Goal: Use online tool/utility: Utilize a website feature to perform a specific function

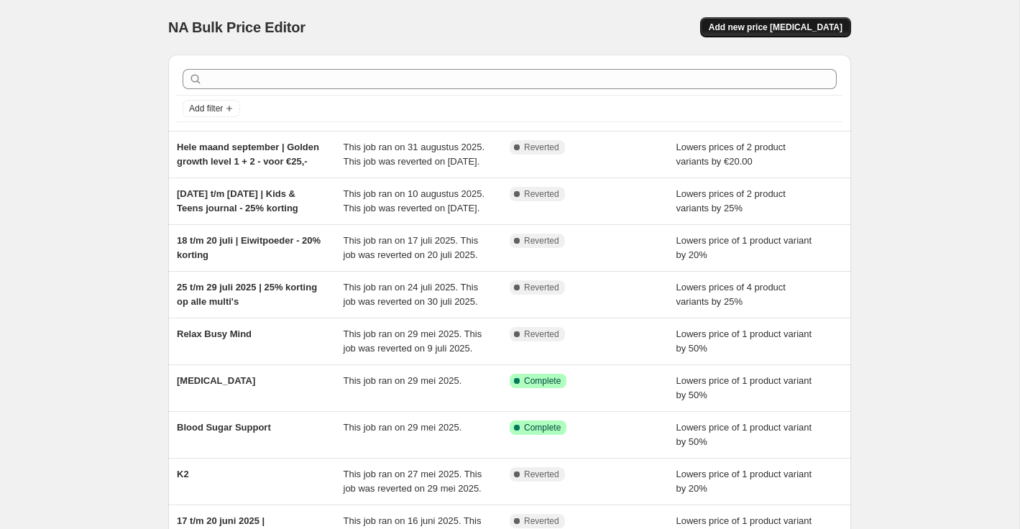
click at [759, 28] on span "Add new price [MEDICAL_DATA]" at bounding box center [776, 28] width 134 height 12
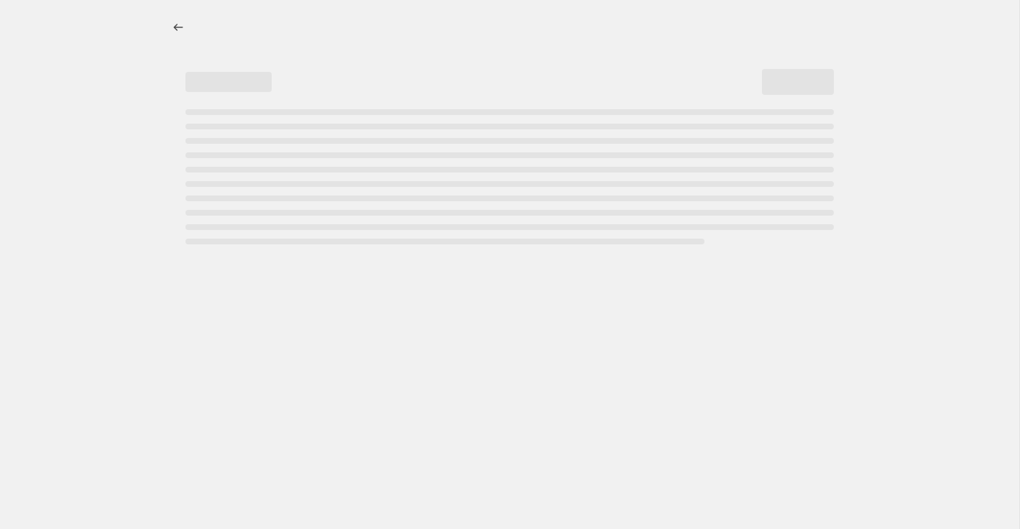
select select "percentage"
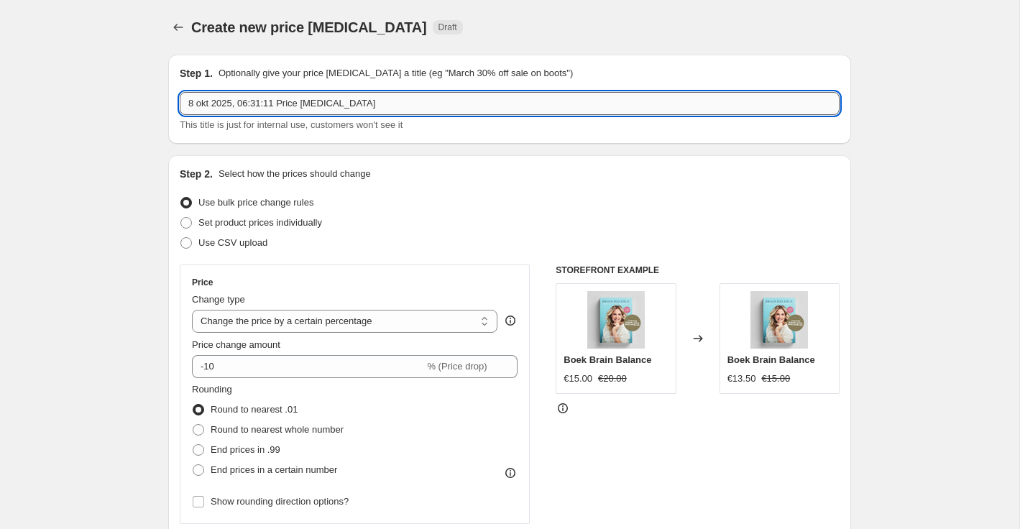
click at [242, 105] on input "8 okt 2025, 06:31:11 Price [MEDICAL_DATA]" at bounding box center [510, 103] width 660 height 23
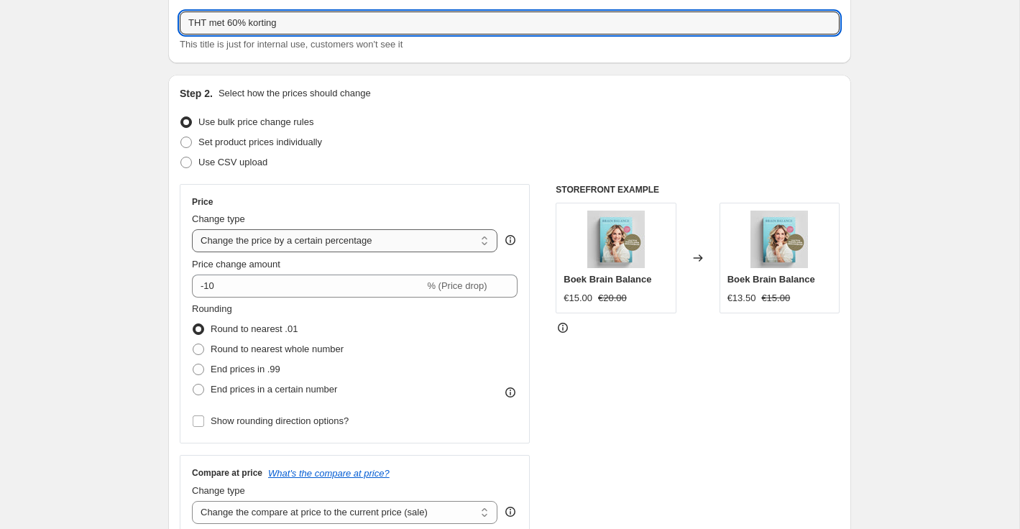
scroll to position [84, 0]
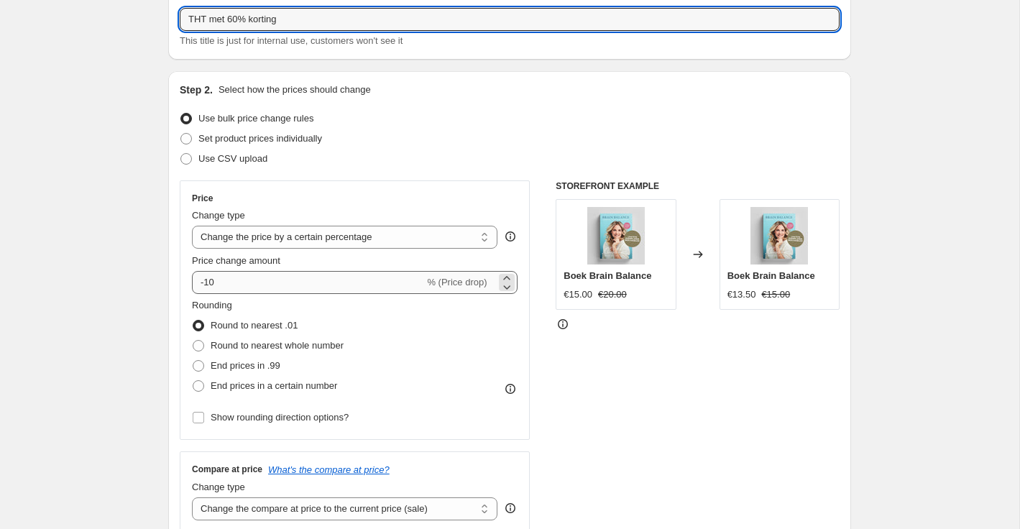
type input "THT met 60% korting"
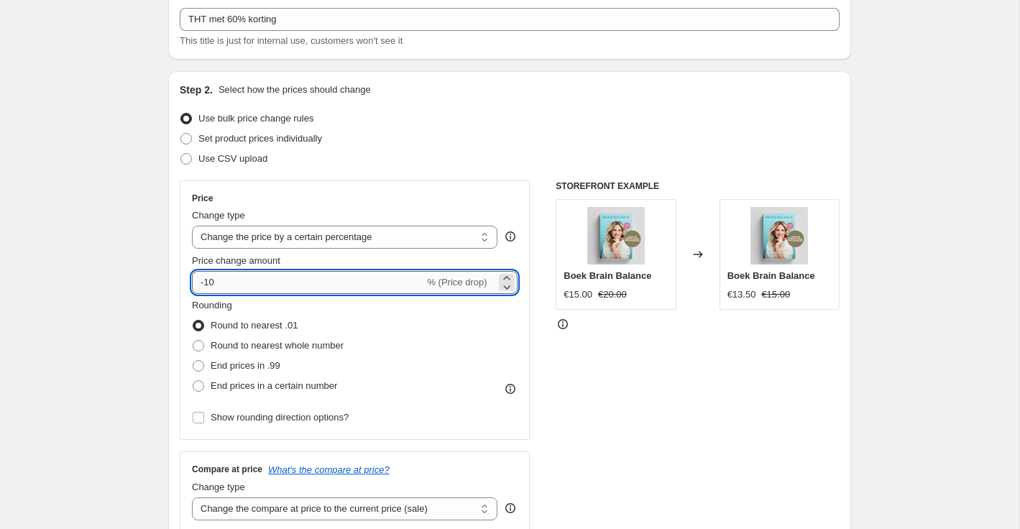
click at [226, 288] on input "-10" at bounding box center [308, 282] width 232 height 23
type input "-1"
type input "-60"
click at [380, 319] on div "Rounding Round to nearest .01 Round to nearest whole number End prices in .99 E…" at bounding box center [355, 347] width 326 height 98
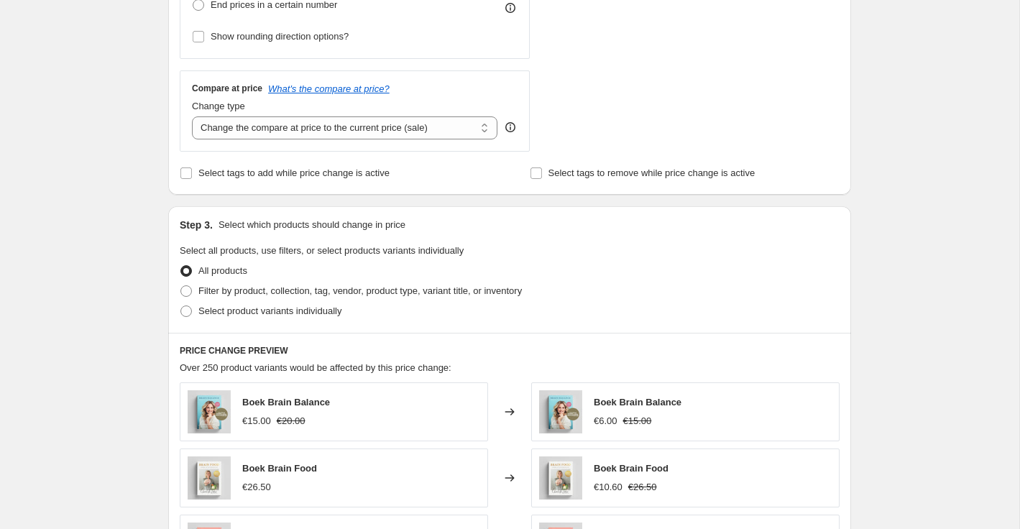
scroll to position [467, 0]
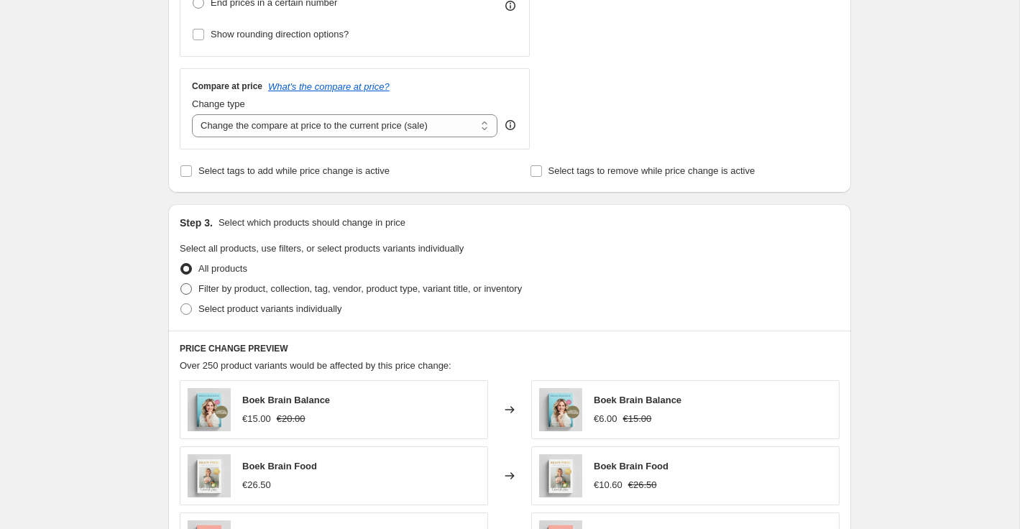
click at [187, 293] on span at bounding box center [186, 289] width 12 height 12
click at [181, 284] on input "Filter by product, collection, tag, vendor, product type, variant title, or inv…" at bounding box center [180, 283] width 1 height 1
radio input "true"
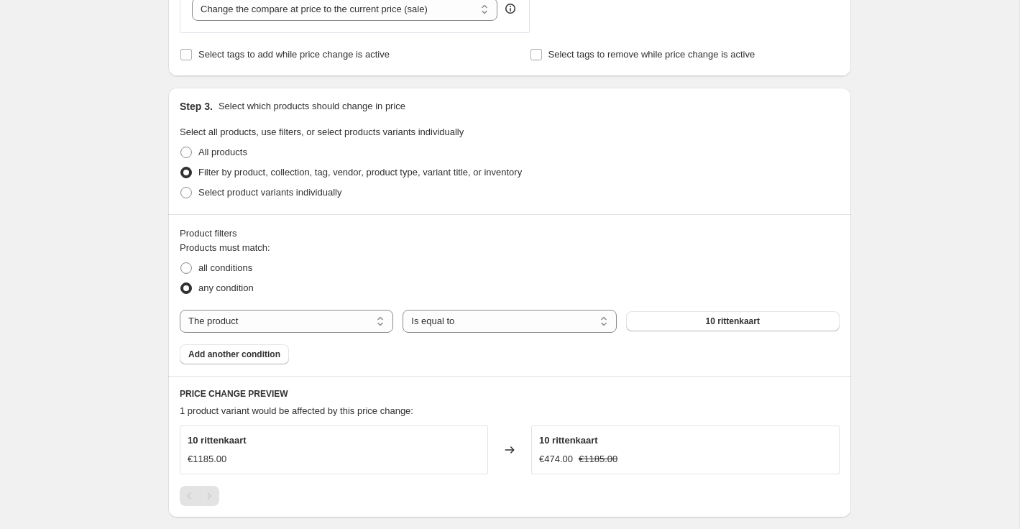
scroll to position [602, 0]
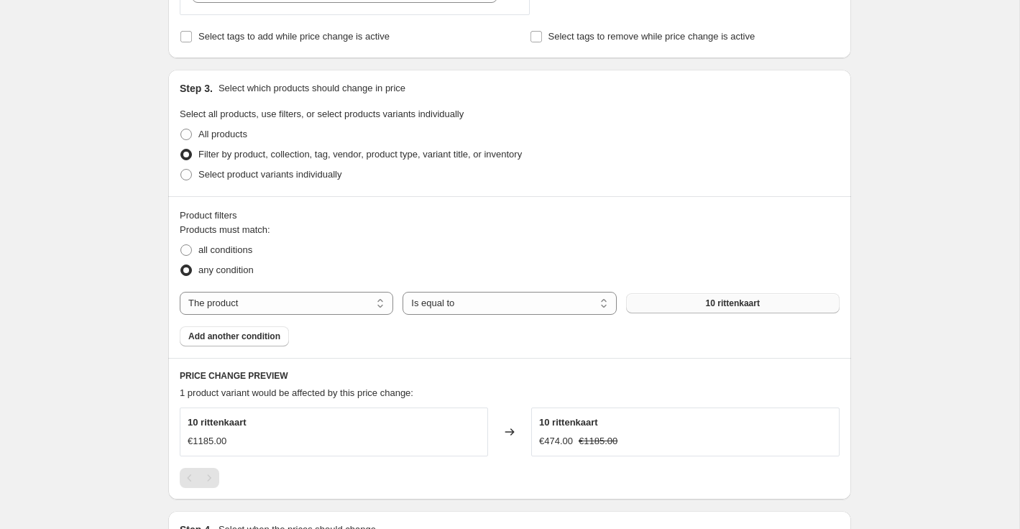
click at [677, 301] on button "10 rittenkaart" at bounding box center [733, 303] width 214 height 20
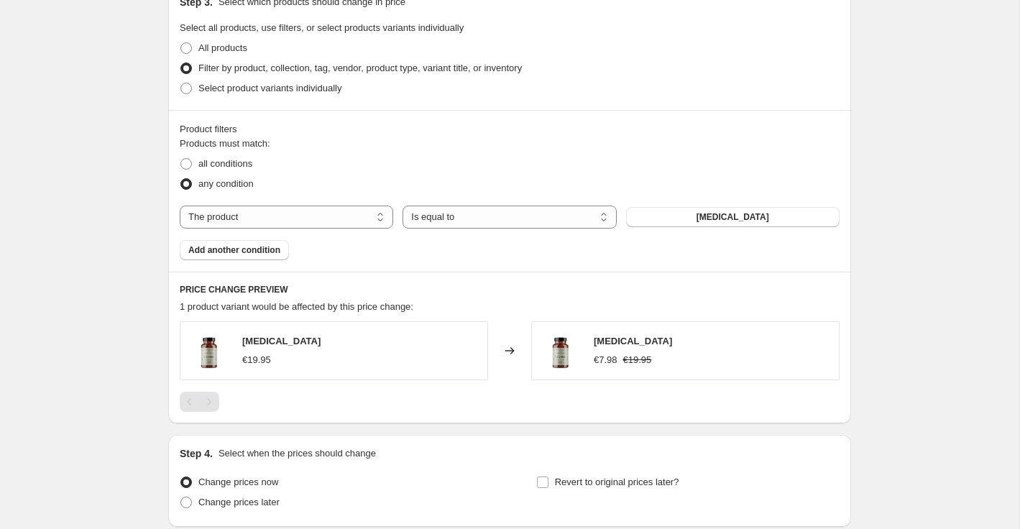
scroll to position [692, 0]
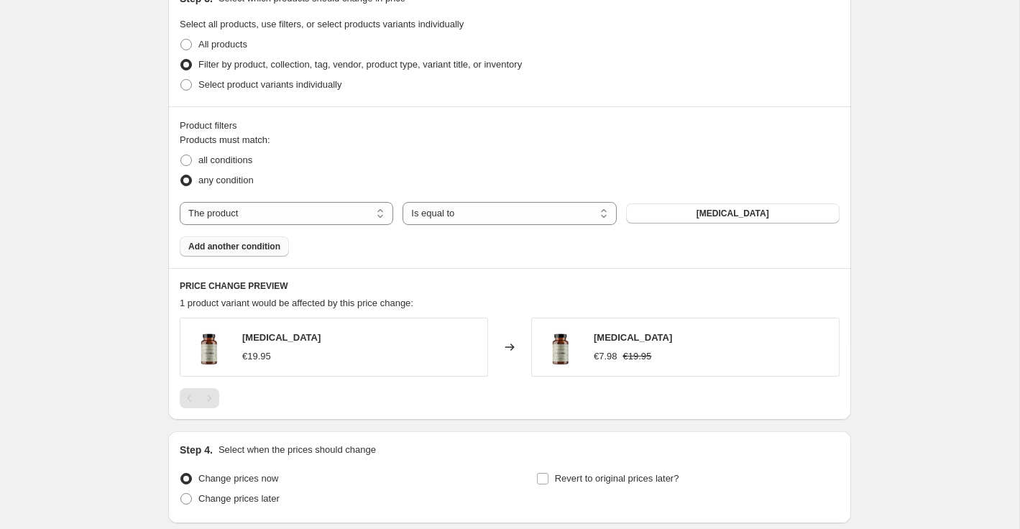
click at [250, 248] on span "Add another condition" at bounding box center [234, 247] width 92 height 12
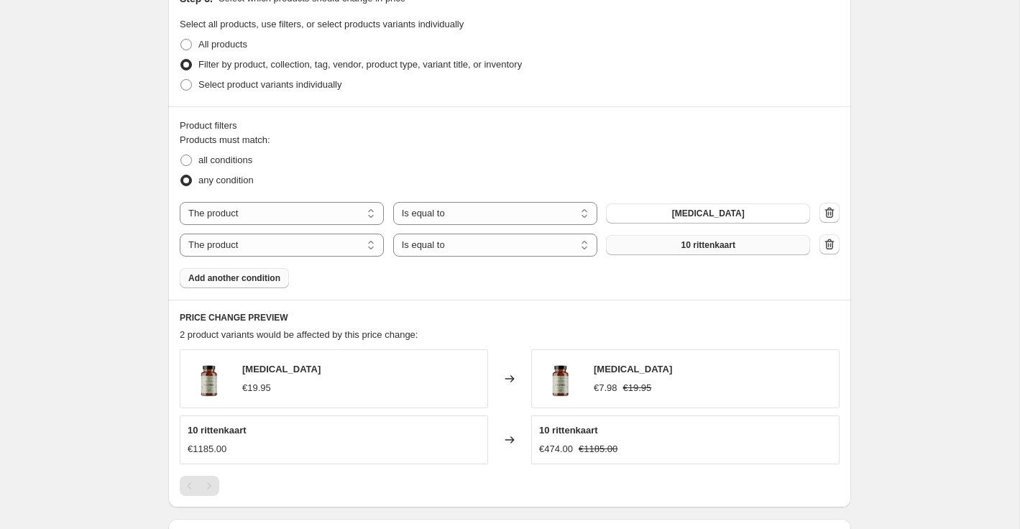
click at [705, 244] on span "10 rittenkaart" at bounding box center [709, 245] width 54 height 12
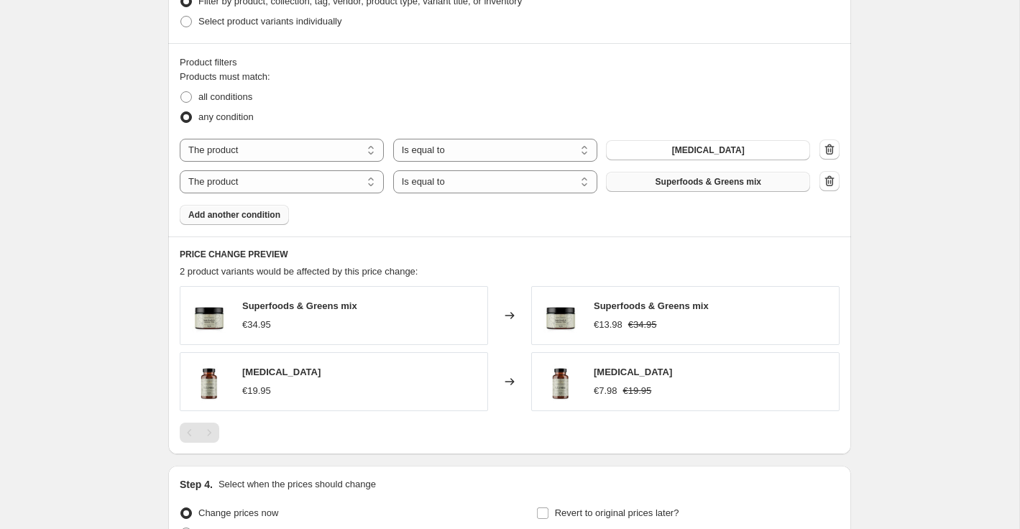
scroll to position [766, 0]
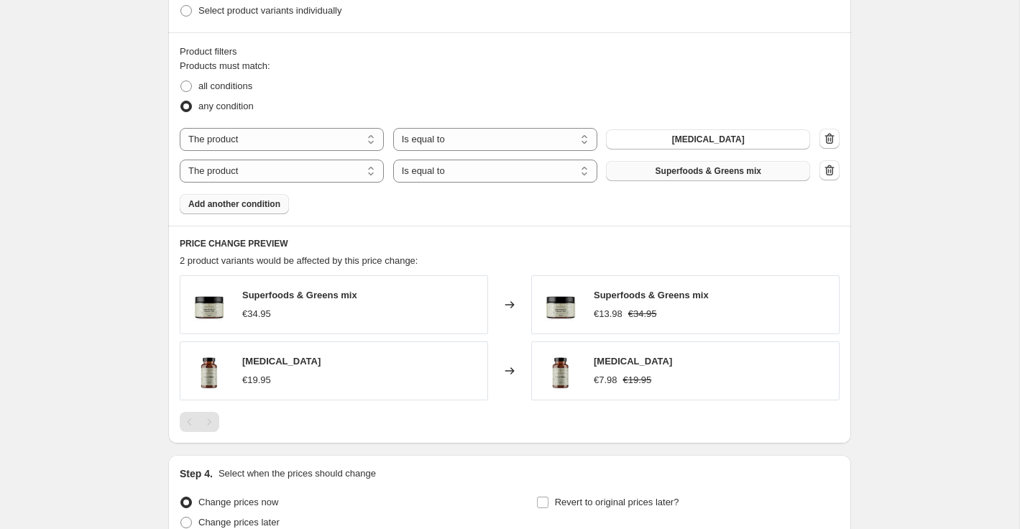
click at [240, 211] on button "Add another condition" at bounding box center [234, 204] width 109 height 20
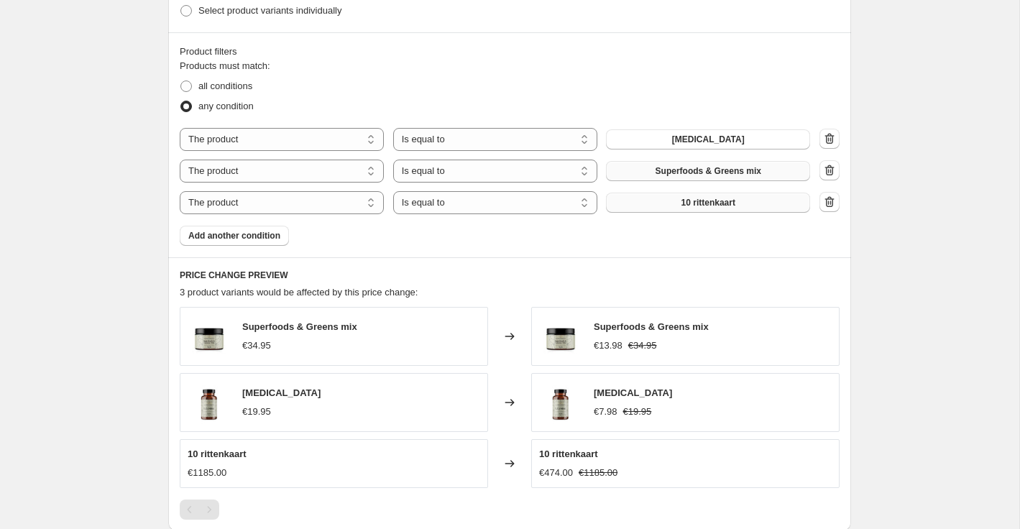
click at [651, 201] on button "10 rittenkaart" at bounding box center [708, 203] width 204 height 20
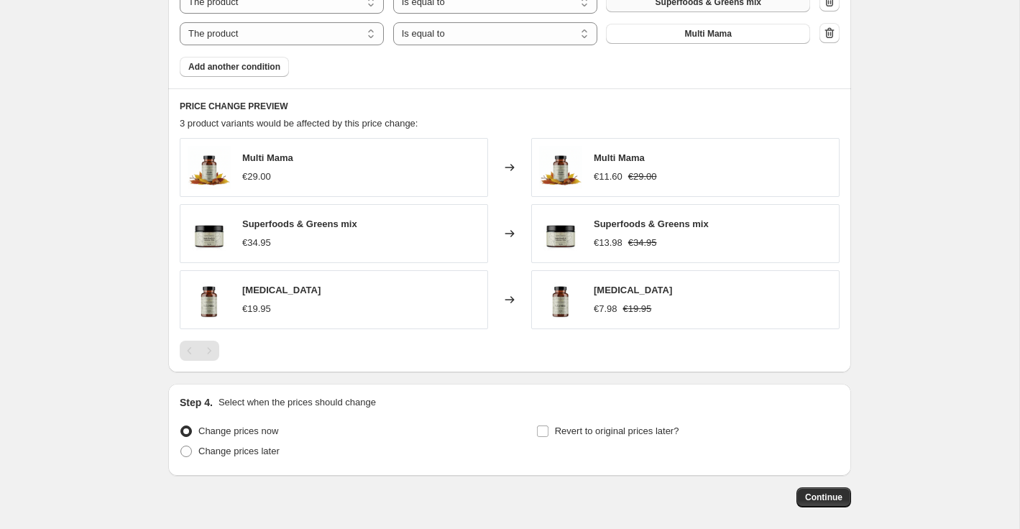
scroll to position [934, 0]
click at [246, 70] on span "Add another condition" at bounding box center [234, 68] width 92 height 12
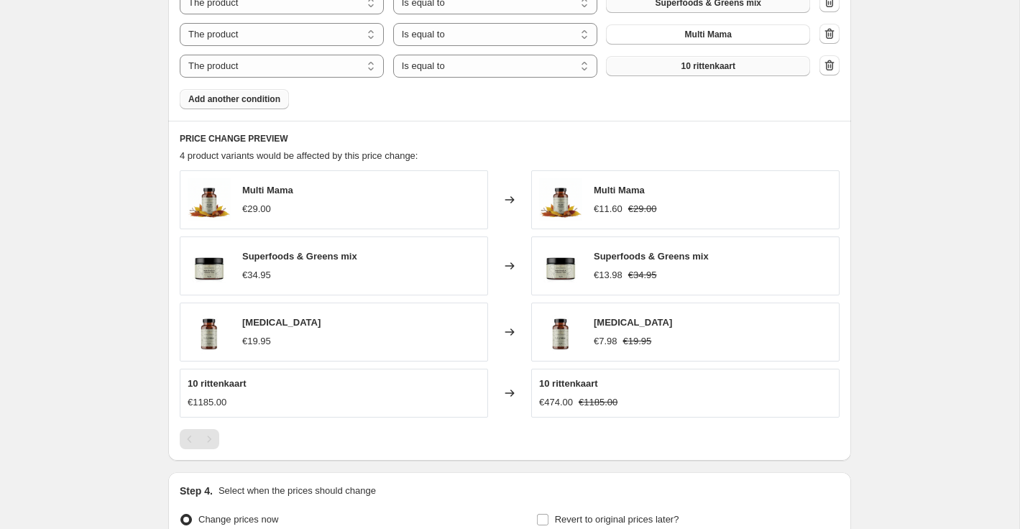
click at [706, 70] on span "10 rittenkaart" at bounding box center [709, 66] width 54 height 12
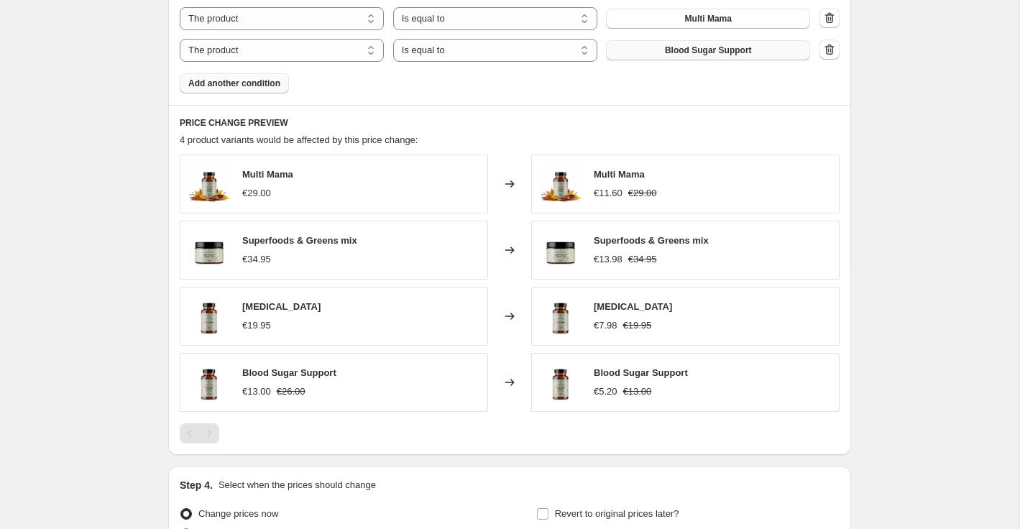
scroll to position [915, 0]
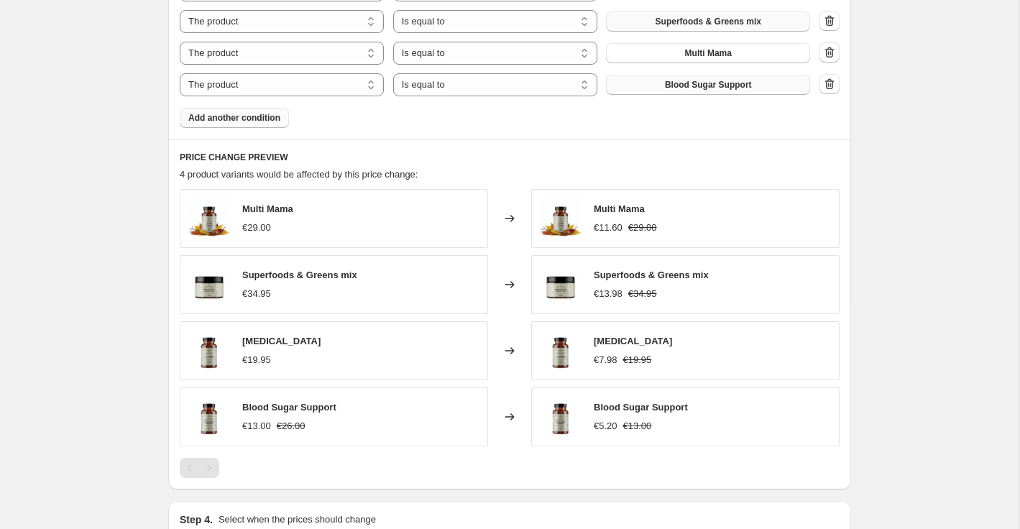
click at [247, 119] on span "Add another condition" at bounding box center [234, 118] width 92 height 12
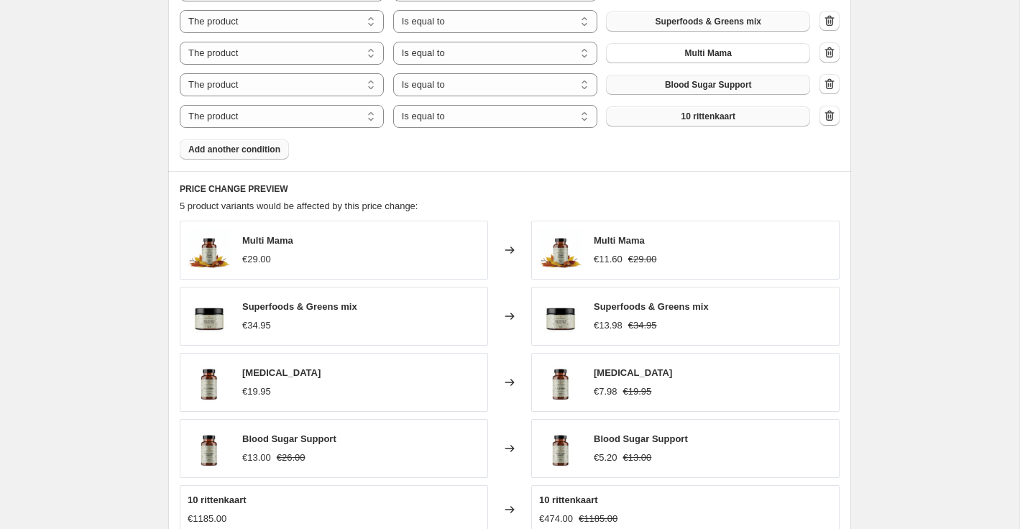
click at [694, 124] on button "10 rittenkaart" at bounding box center [708, 116] width 204 height 20
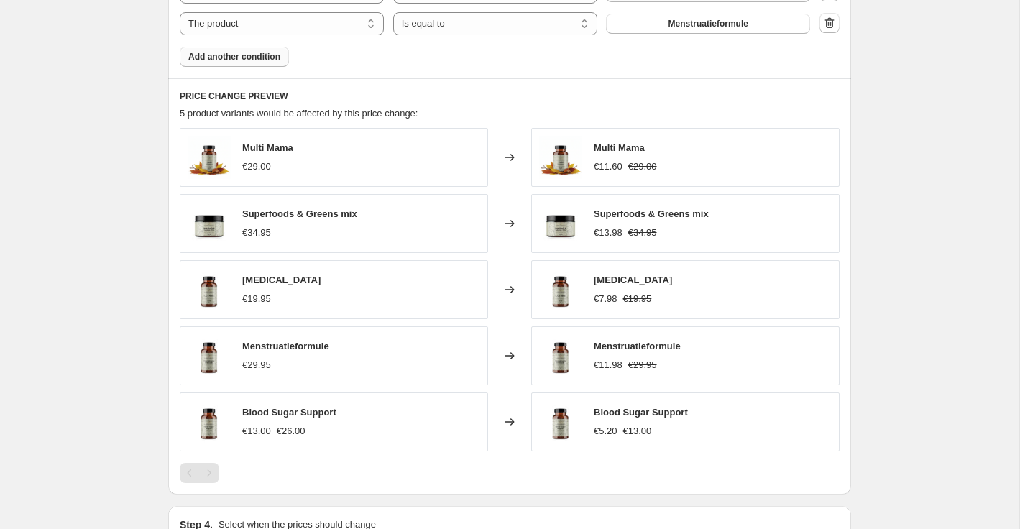
scroll to position [1014, 0]
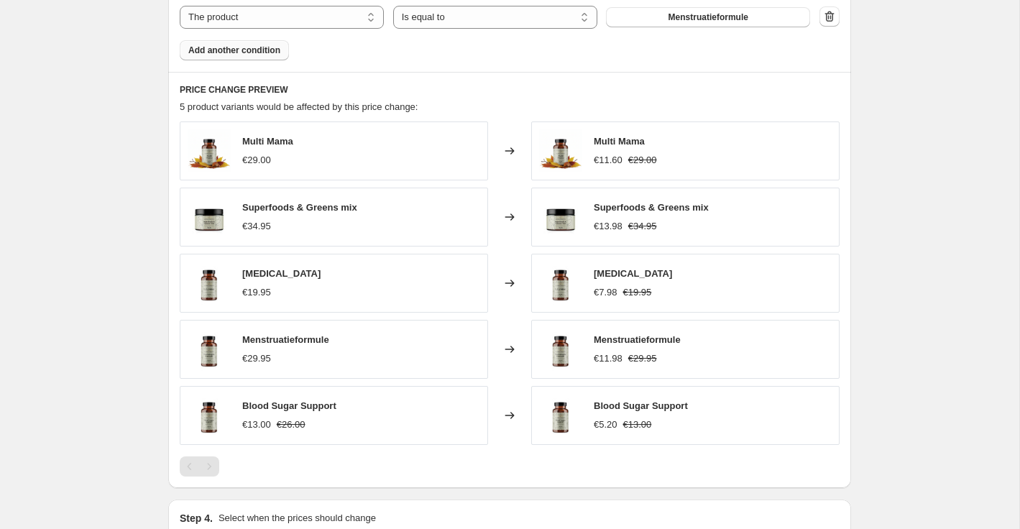
click at [263, 57] on button "Add another condition" at bounding box center [234, 50] width 109 height 20
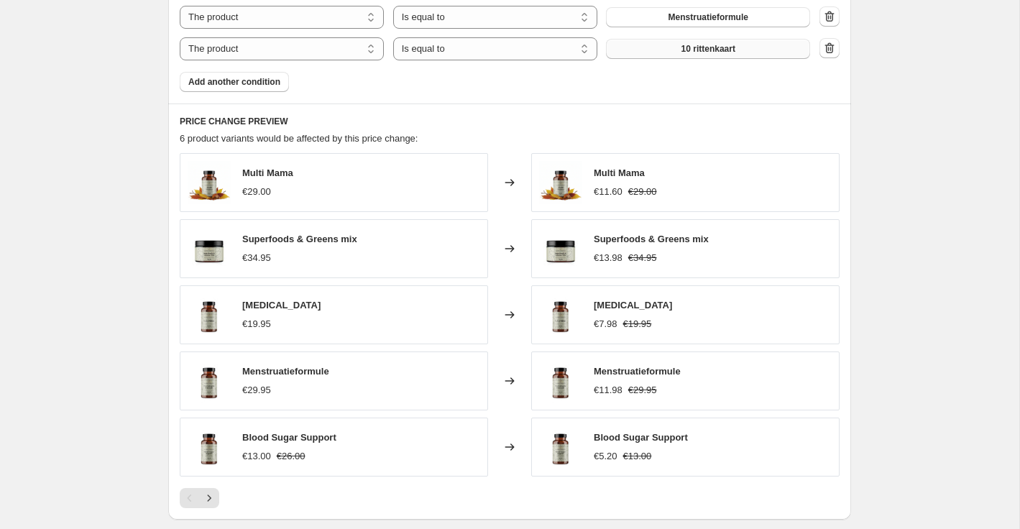
click at [706, 43] on span "10 rittenkaart" at bounding box center [709, 49] width 54 height 12
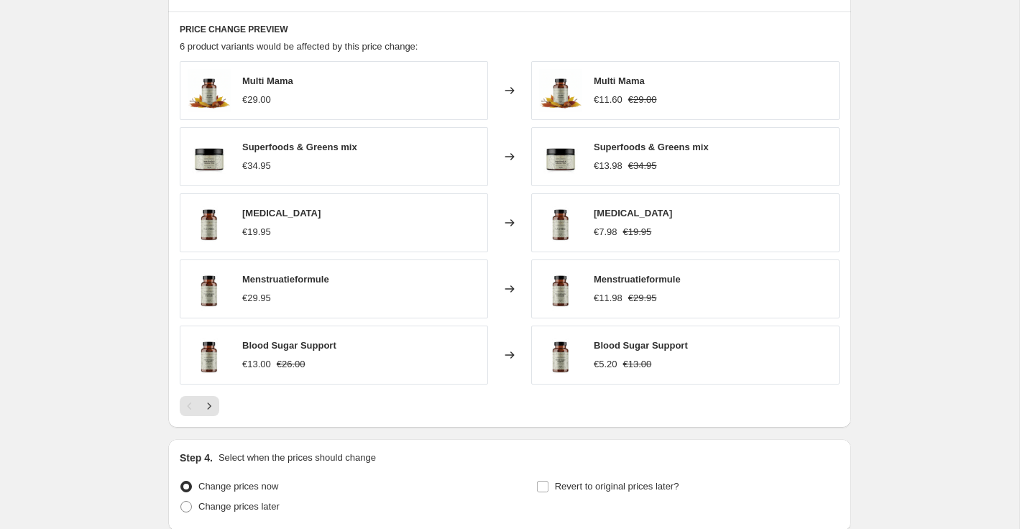
scroll to position [1088, 0]
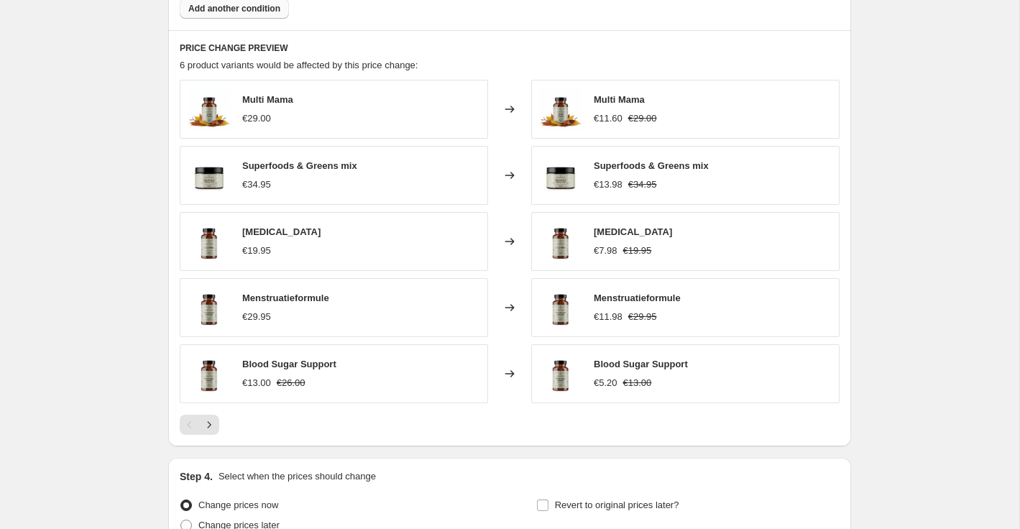
click at [242, 6] on span "Add another condition" at bounding box center [234, 9] width 92 height 12
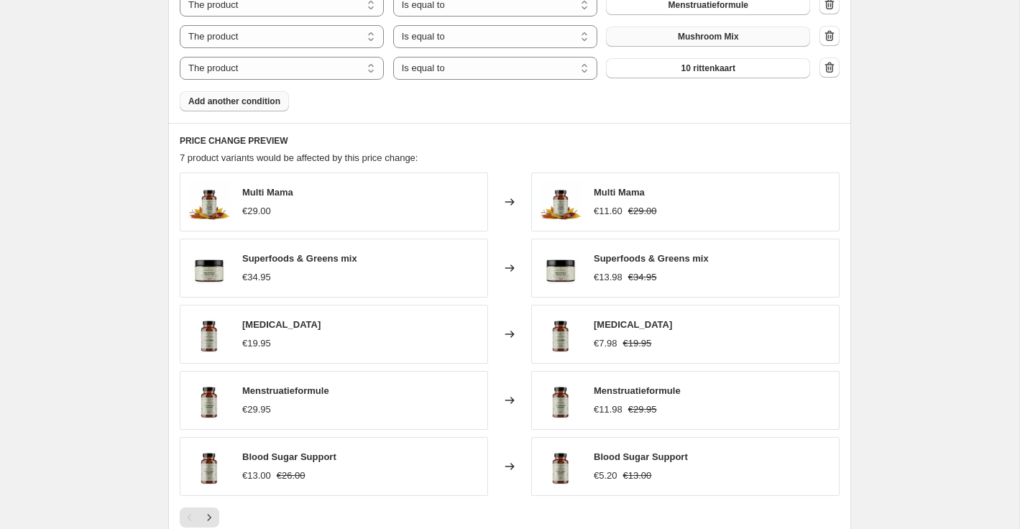
scroll to position [1023, 0]
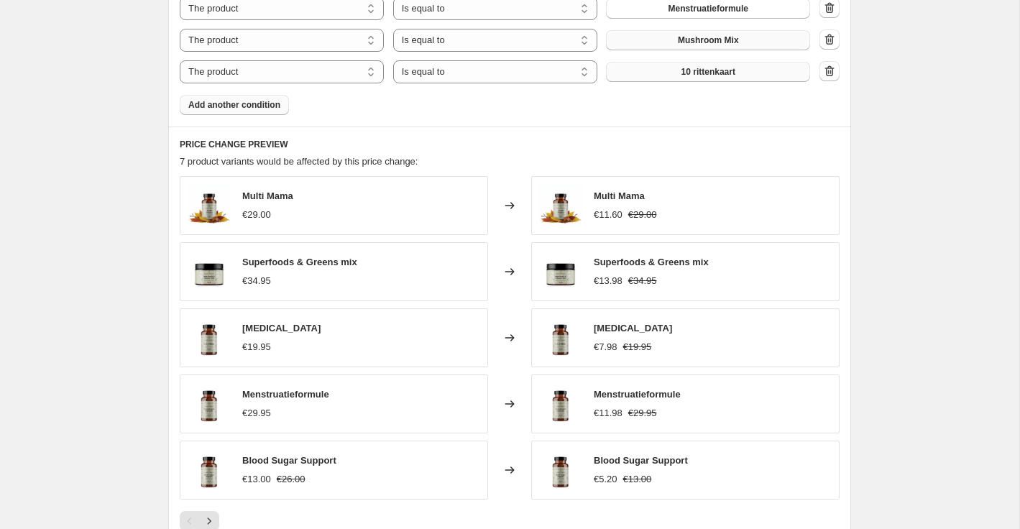
click at [665, 78] on button "10 rittenkaart" at bounding box center [708, 72] width 204 height 20
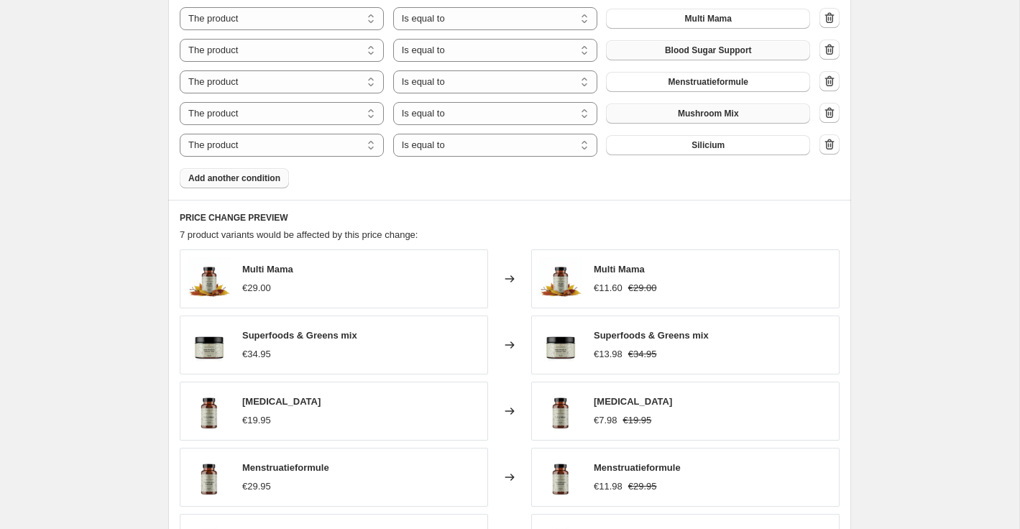
scroll to position [946, 0]
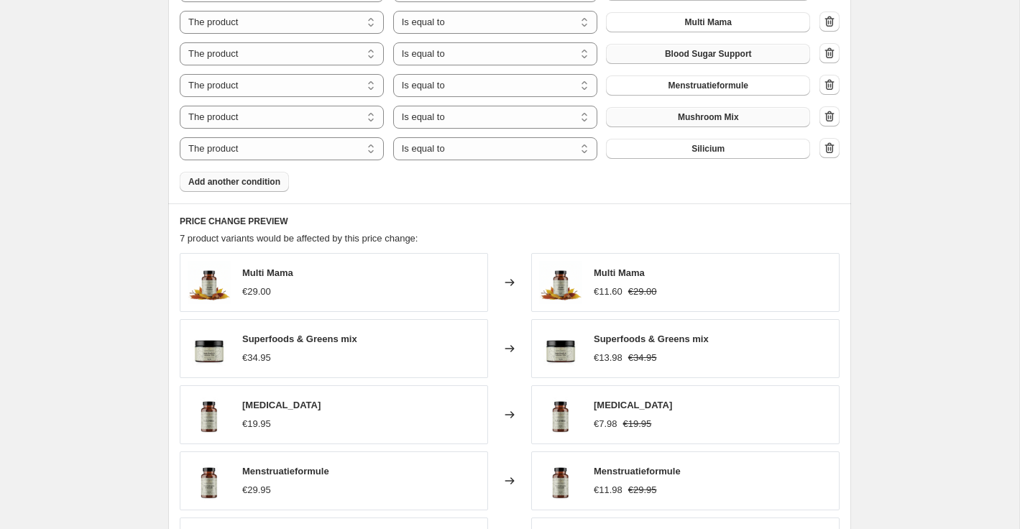
click at [250, 183] on span "Add another condition" at bounding box center [234, 182] width 92 height 12
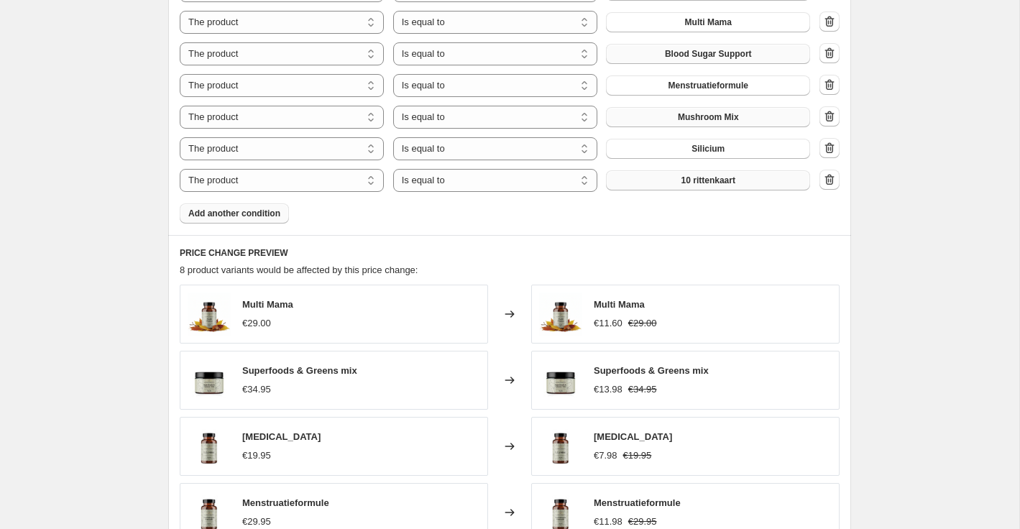
click at [671, 185] on button "10 rittenkaart" at bounding box center [708, 180] width 204 height 20
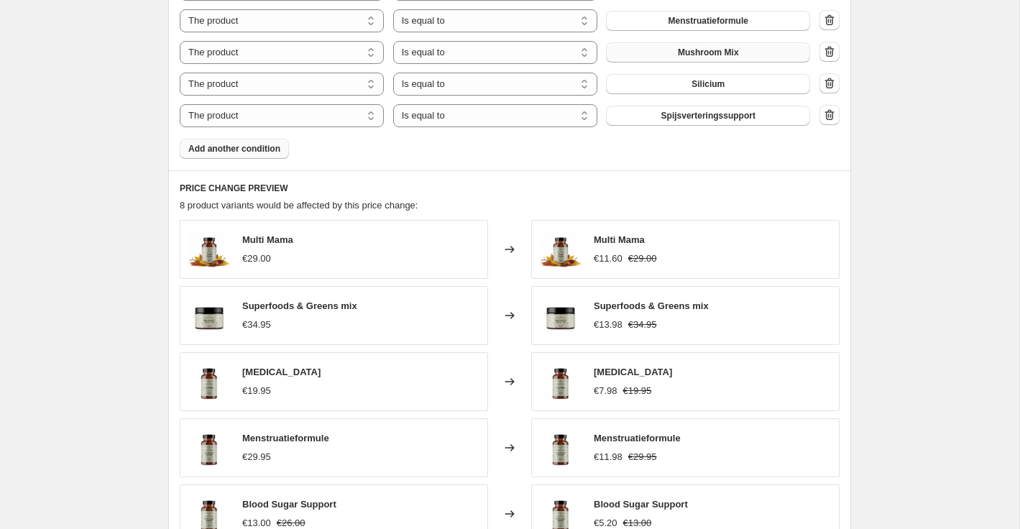
scroll to position [1005, 0]
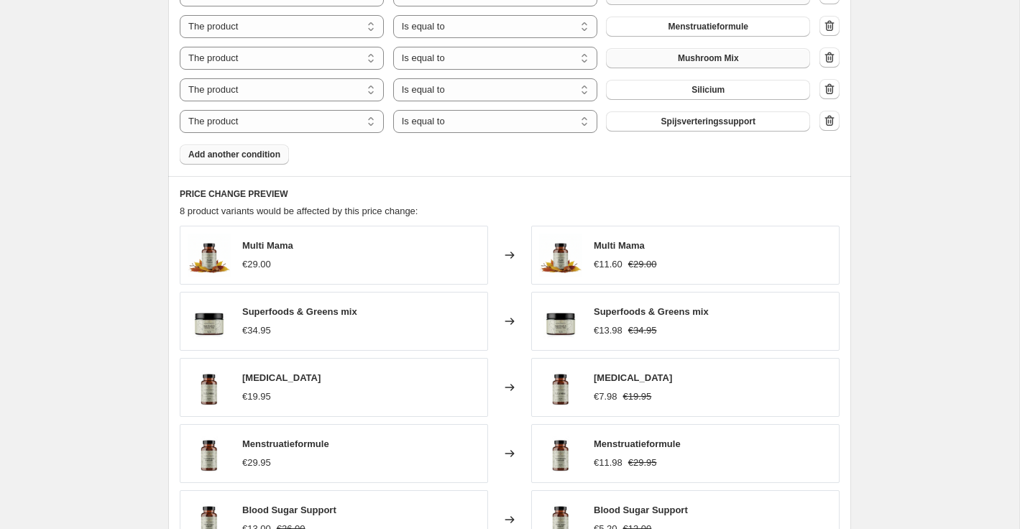
click at [244, 150] on span "Add another condition" at bounding box center [234, 155] width 92 height 12
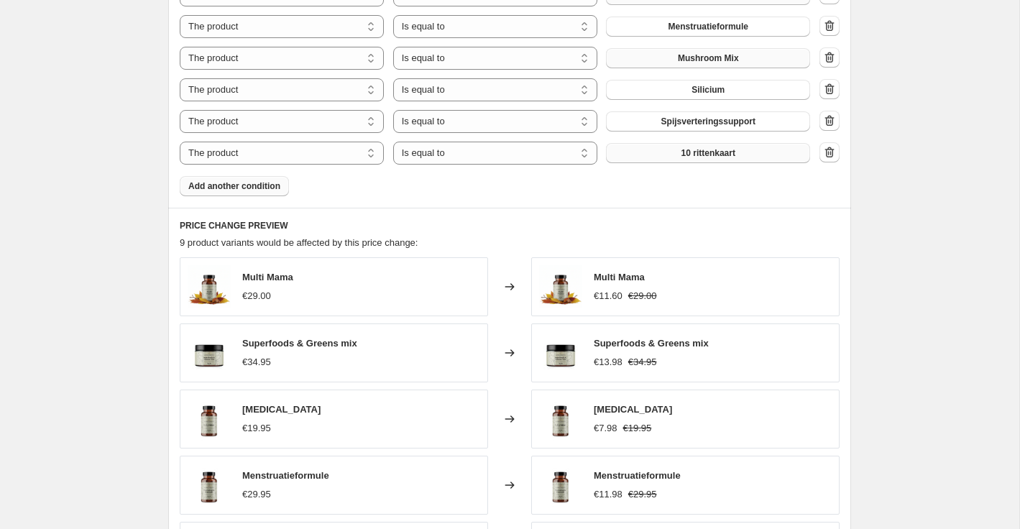
click at [717, 157] on span "10 rittenkaart" at bounding box center [709, 153] width 54 height 12
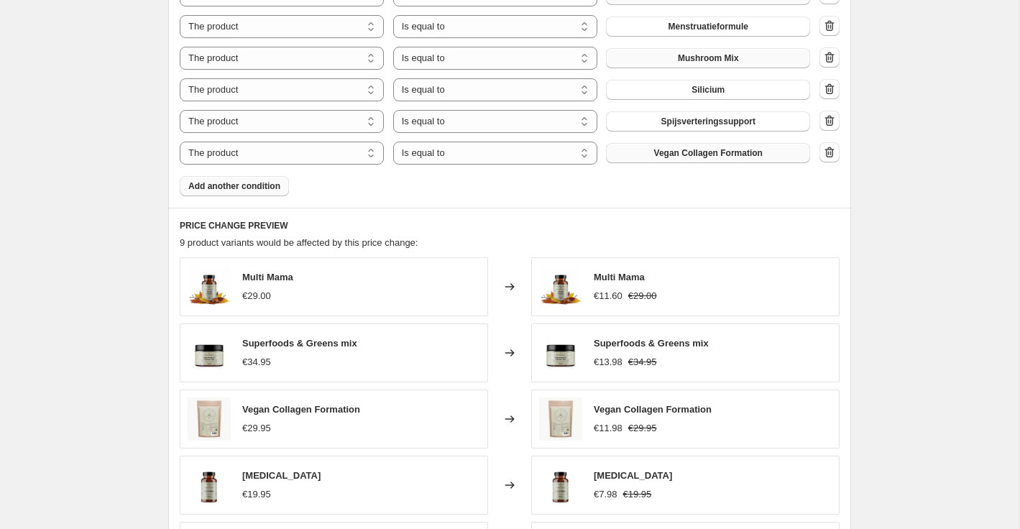
scroll to position [1323, 0]
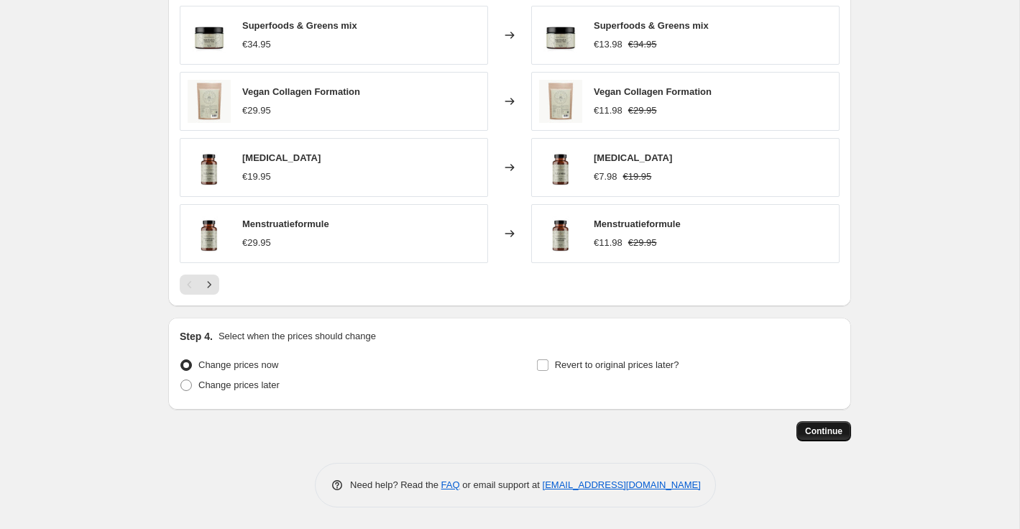
click at [840, 434] on span "Continue" at bounding box center [823, 432] width 37 height 12
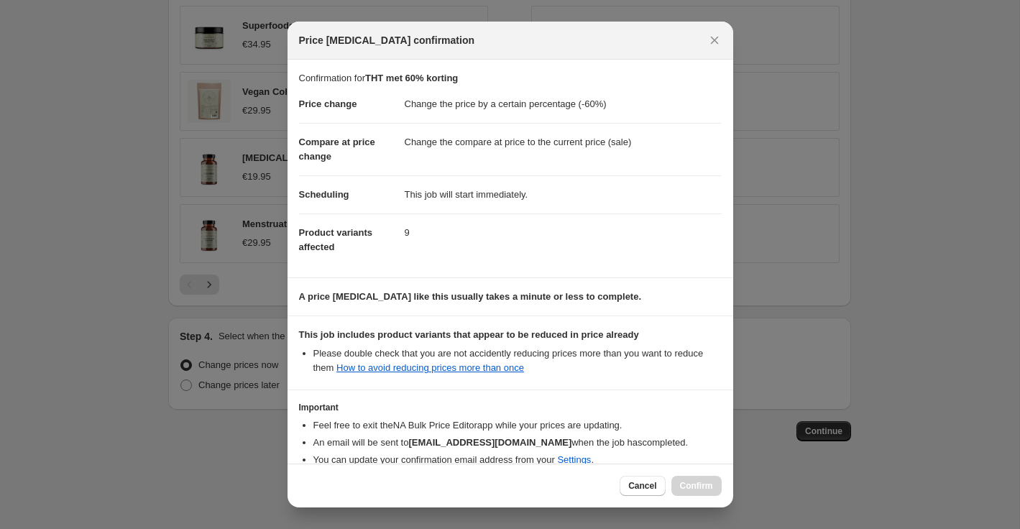
scroll to position [76, 0]
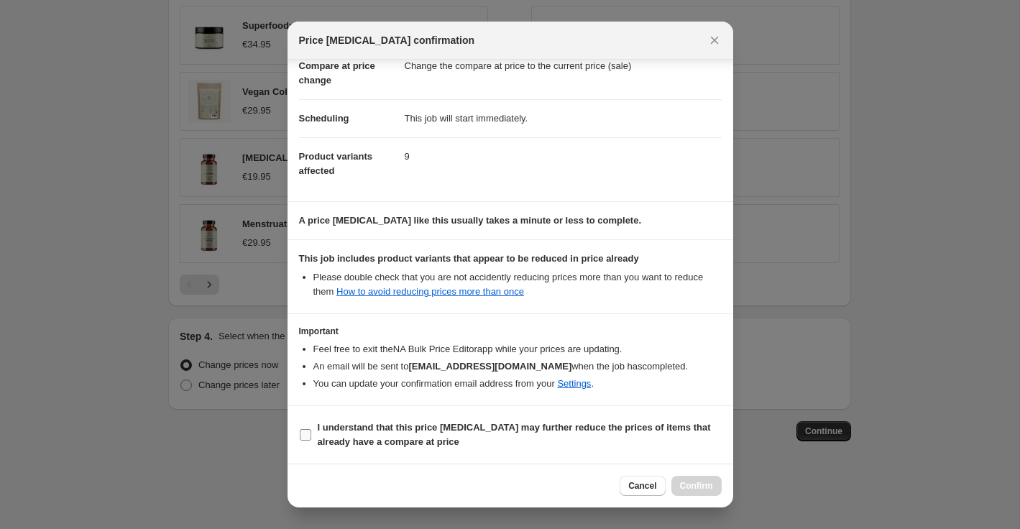
click at [311, 436] on span ":r24:" at bounding box center [305, 434] width 13 height 13
click at [311, 436] on input "I understand that this price [MEDICAL_DATA] may further reduce the prices of it…" at bounding box center [306, 435] width 12 height 12
checkbox input "true"
click at [705, 486] on span "Confirm" at bounding box center [696, 486] width 33 height 12
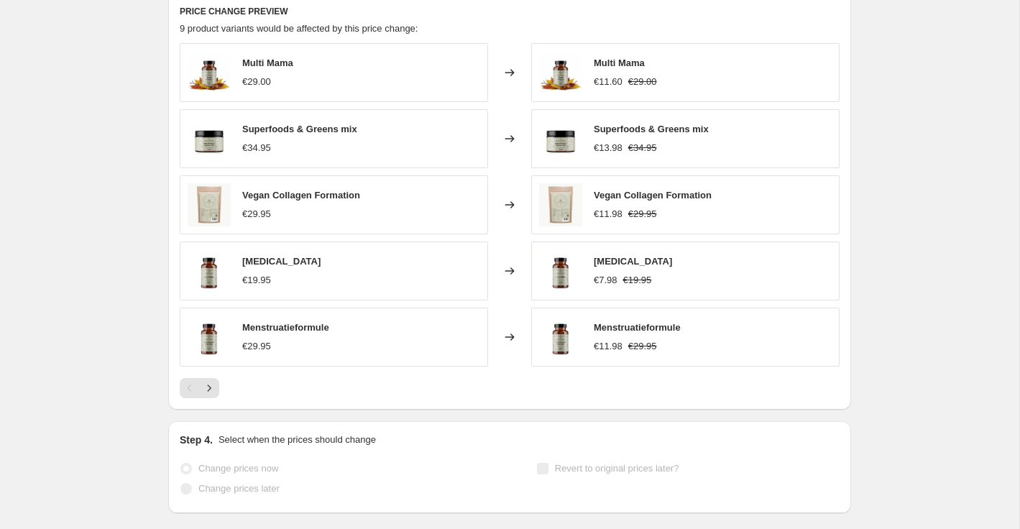
select select "percentage"
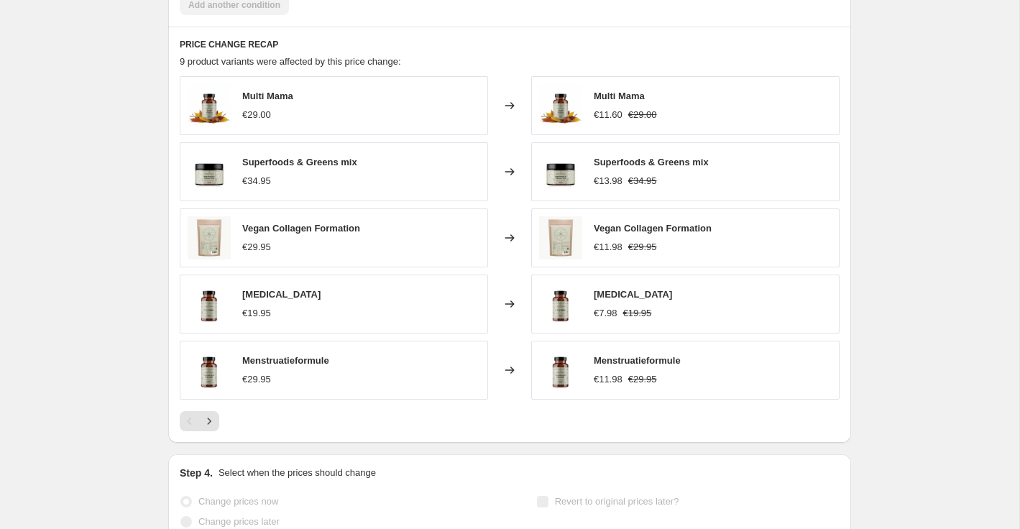
scroll to position [0, 0]
